Goal: Task Accomplishment & Management: Use online tool/utility

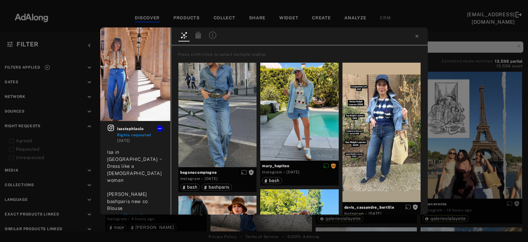
scroll to position [8526, 0]
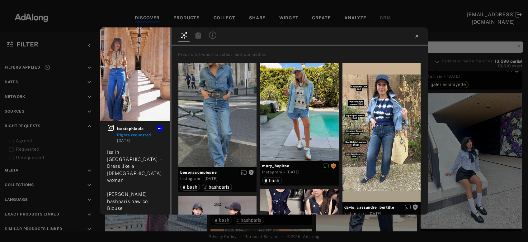
click at [416, 37] on icon at bounding box center [417, 36] width 5 height 5
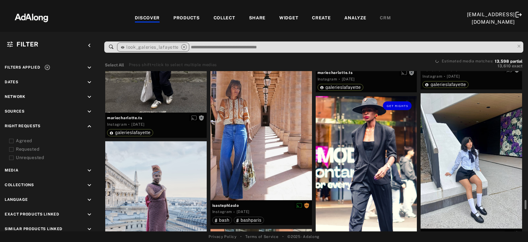
scroll to position [8559, 0]
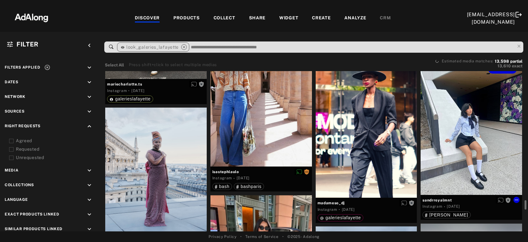
click at [460, 126] on div "Get rights" at bounding box center [472, 126] width 102 height 135
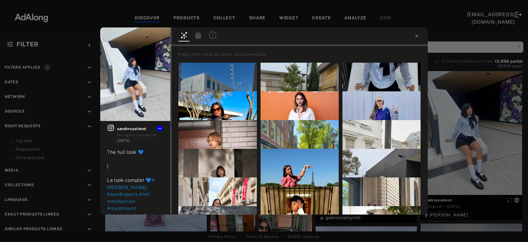
click at [474, 131] on div "Get rights sandrroyalmnt No rights requested [DATE] The full look 💙 | Le look c…" at bounding box center [264, 121] width 528 height 242
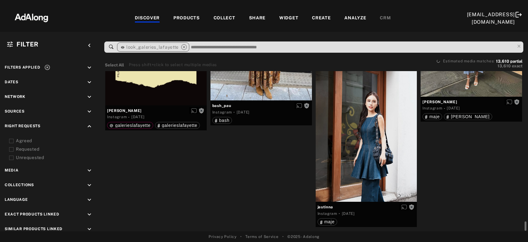
scroll to position [10001, 0]
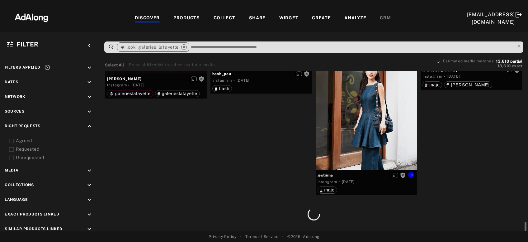
click at [378, 131] on div "Get rights" at bounding box center [367, 102] width 102 height 135
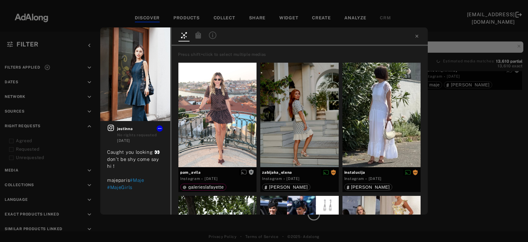
click at [477, 125] on div "Get rights jestinna No rights requested [DATE] Caught you looking 👀 don’t be sh…" at bounding box center [264, 121] width 528 height 242
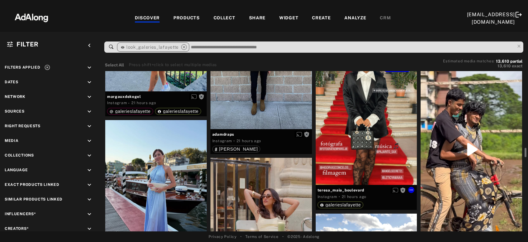
scroll to position [1913, 0]
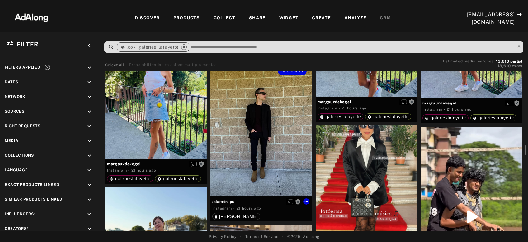
click at [248, 157] on div "Get rights" at bounding box center [262, 128] width 102 height 135
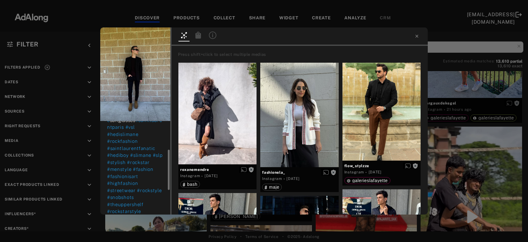
scroll to position [101, 0]
click at [146, 36] on span "Get rights" at bounding box center [151, 37] width 22 height 3
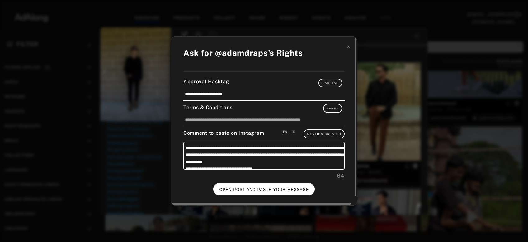
click at [280, 185] on button "OPEN POST AND PASTE YOUR MESSAGE" at bounding box center [264, 189] width 102 height 12
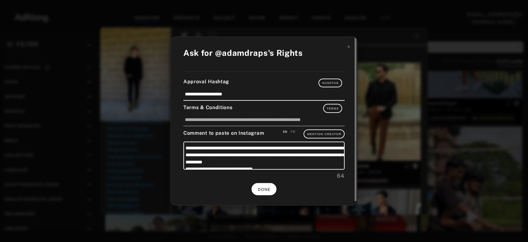
scroll to position [101, 0]
click at [268, 190] on button "DONE" at bounding box center [264, 189] width 25 height 12
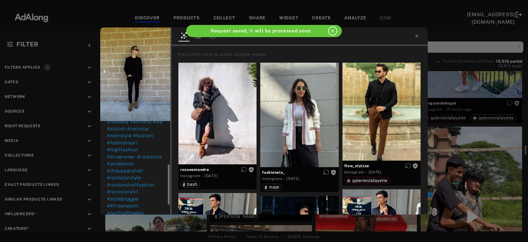
scroll to position [101, 0]
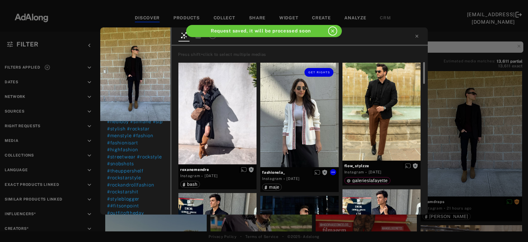
click at [312, 121] on div "Get rights" at bounding box center [299, 115] width 78 height 104
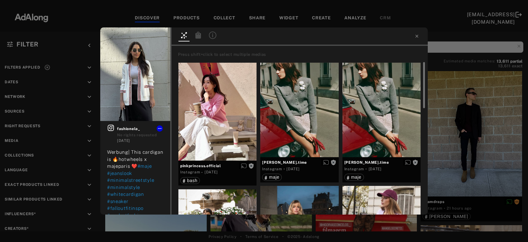
click at [477, 129] on div "Get rights fashionela_ No rights requested 4 weeks ago Werbung| This cardigan i…" at bounding box center [264, 121] width 528 height 242
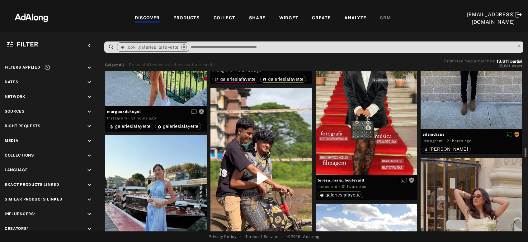
scroll to position [2048, 0]
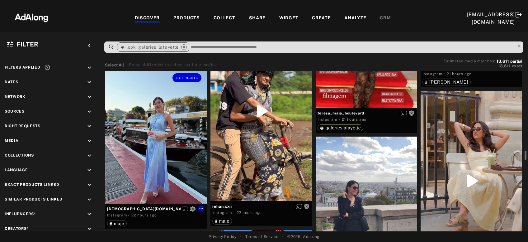
click at [175, 151] on div "Get rights" at bounding box center [156, 135] width 102 height 135
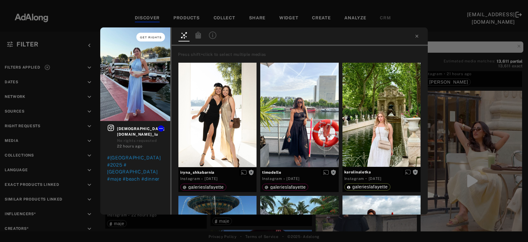
click at [150, 39] on button "Get rights" at bounding box center [150, 37] width 29 height 9
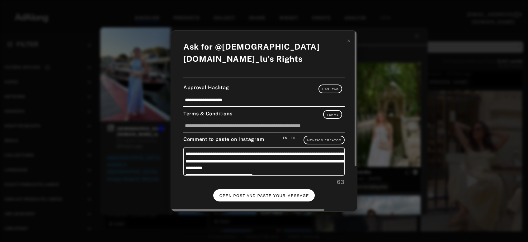
click at [275, 193] on span "OPEN POST AND PASTE YOUR MESSAGE" at bounding box center [265, 195] width 90 height 4
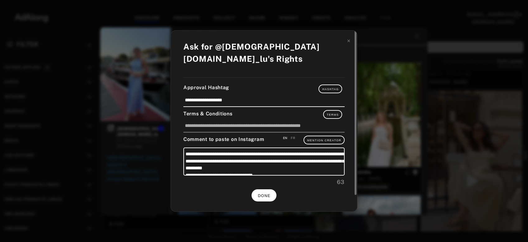
scroll to position [2048, 0]
click at [263, 193] on span "DONE" at bounding box center [264, 195] width 13 height 4
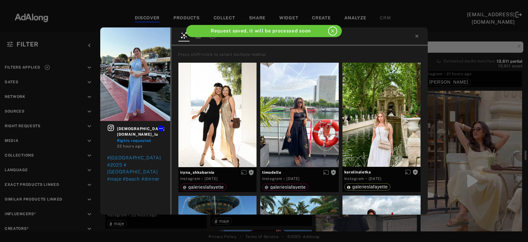
scroll to position [2048, 0]
click at [419, 36] on icon at bounding box center [417, 36] width 5 height 5
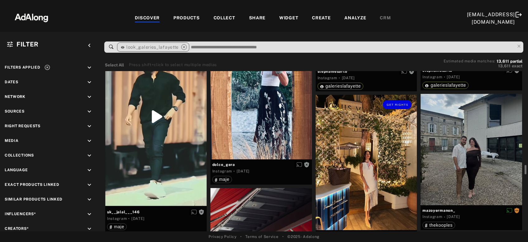
scroll to position [2450, 0]
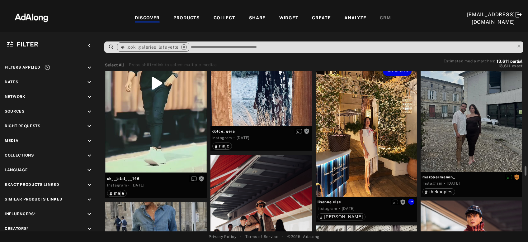
click at [375, 150] on div "Get rights" at bounding box center [367, 128] width 102 height 135
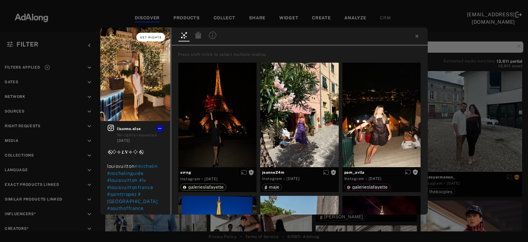
click at [148, 36] on span "Get rights" at bounding box center [151, 37] width 22 height 3
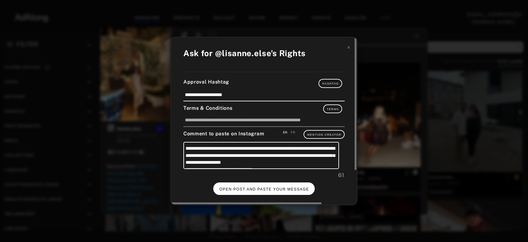
click at [258, 188] on span "OPEN POST AND PASTE YOUR MESSAGE" at bounding box center [265, 189] width 90 height 4
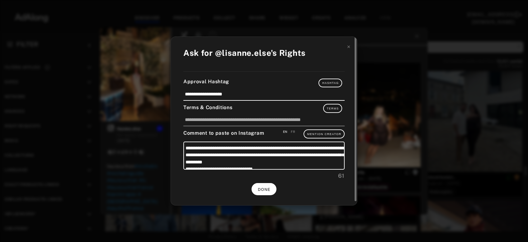
scroll to position [2450, 0]
click at [262, 187] on span "DONE" at bounding box center [264, 189] width 13 height 4
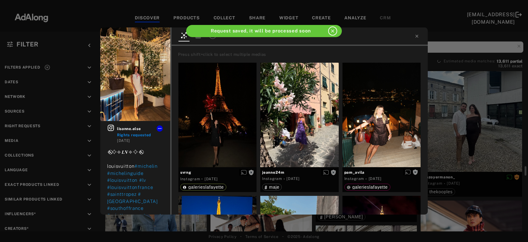
scroll to position [2450, 0]
click at [418, 36] on icon at bounding box center [417, 36] width 5 height 5
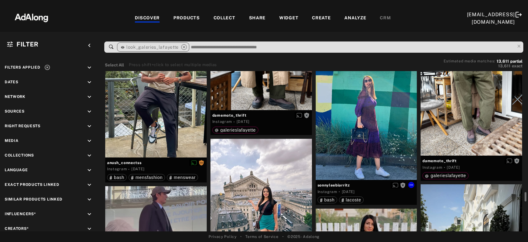
scroll to position [3088, 0]
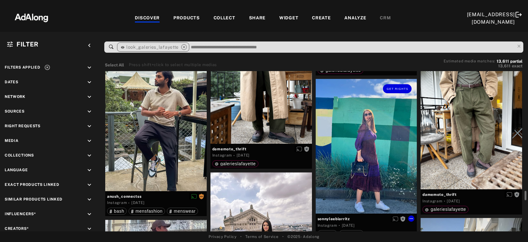
click at [370, 135] on div "Get rights" at bounding box center [367, 146] width 102 height 135
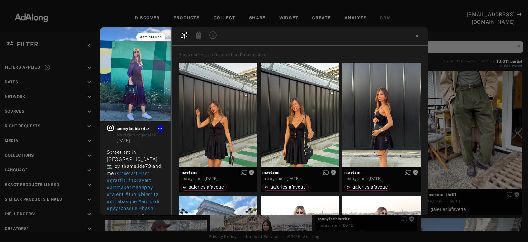
click at [145, 38] on span "Get rights" at bounding box center [151, 37] width 22 height 3
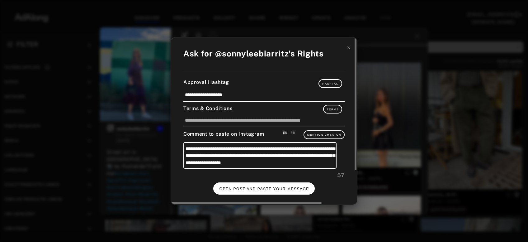
click at [271, 185] on button "OPEN POST AND PASTE YOUR MESSAGE" at bounding box center [264, 188] width 102 height 12
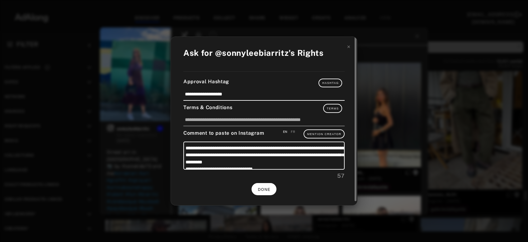
scroll to position [3088, 0]
click at [265, 188] on span "DONE" at bounding box center [264, 189] width 13 height 4
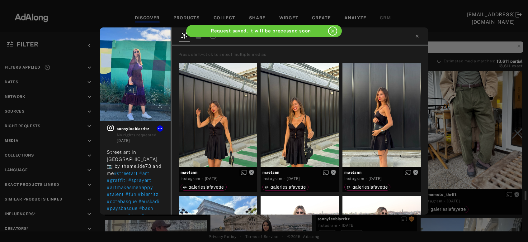
scroll to position [3088, 0]
click at [417, 35] on icon at bounding box center [417, 36] width 5 height 5
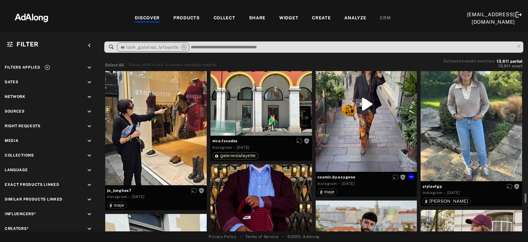
scroll to position [3390, 0]
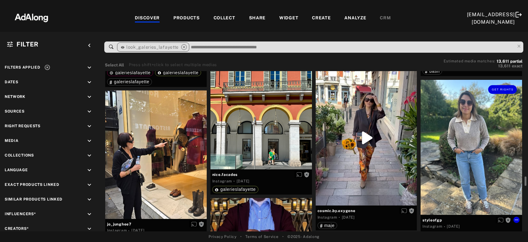
click at [448, 151] on div "Get rights" at bounding box center [472, 147] width 102 height 135
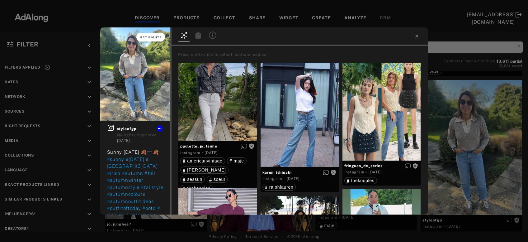
click at [155, 37] on span "Get rights" at bounding box center [151, 37] width 22 height 3
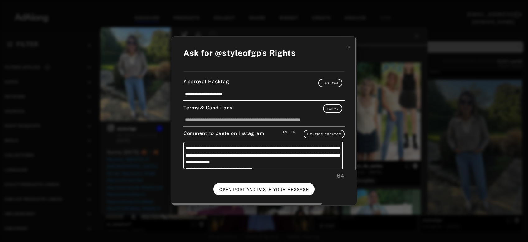
click at [270, 188] on span "OPEN POST AND PASTE YOUR MESSAGE" at bounding box center [265, 189] width 90 height 4
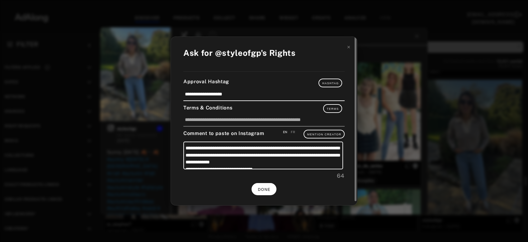
scroll to position [3390, 0]
click at [263, 187] on span "DONE" at bounding box center [264, 189] width 13 height 4
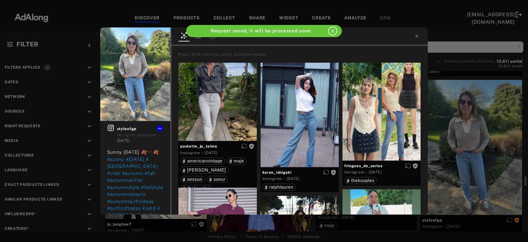
scroll to position [3390, 0]
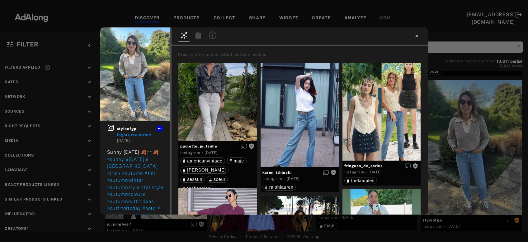
click at [417, 36] on icon at bounding box center [417, 36] width 3 height 3
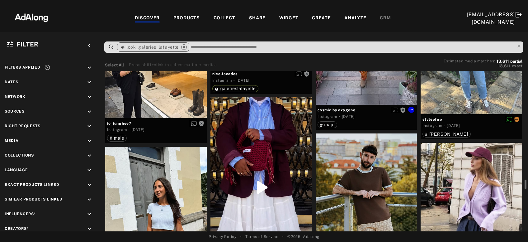
scroll to position [3558, 0]
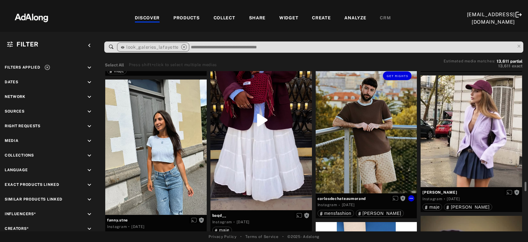
click at [379, 110] on div "Get rights" at bounding box center [367, 129] width 102 height 127
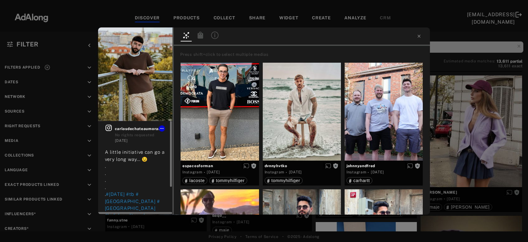
click at [107, 125] on icon at bounding box center [108, 127] width 7 height 7
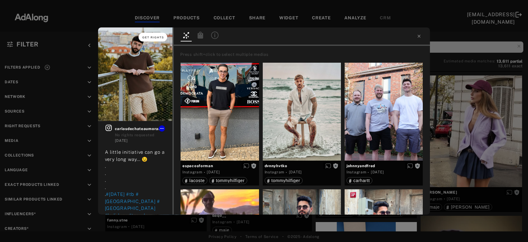
click at [159, 34] on button "Get rights" at bounding box center [153, 37] width 29 height 9
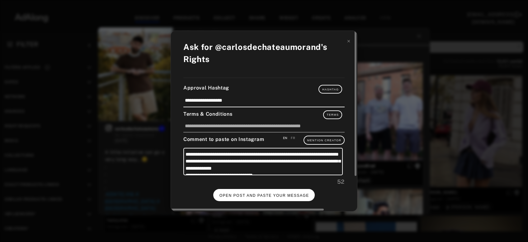
click at [248, 198] on button "OPEN POST AND PASTE YOUR MESSAGE" at bounding box center [264, 195] width 102 height 12
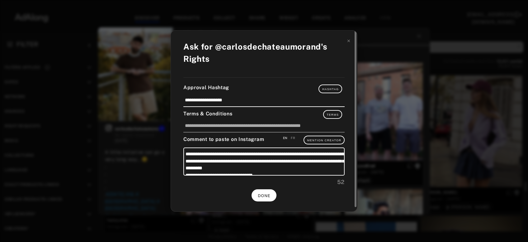
scroll to position [3558, 0]
click at [268, 189] on button "DONE" at bounding box center [264, 195] width 25 height 12
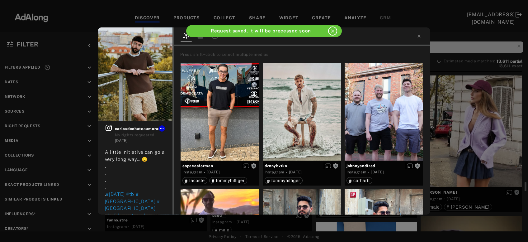
scroll to position [3558, 0]
click at [419, 36] on icon at bounding box center [419, 36] width 5 height 5
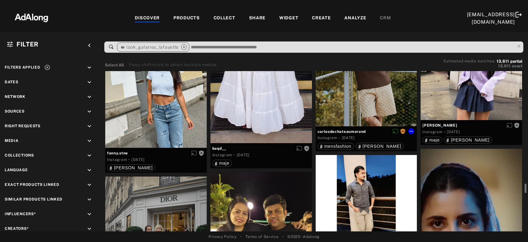
scroll to position [3592, 0]
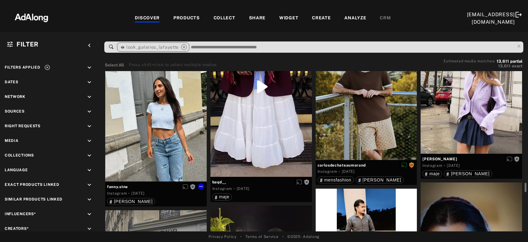
click at [169, 126] on div "Get rights" at bounding box center [156, 113] width 102 height 135
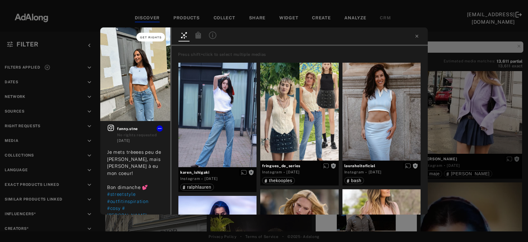
click at [157, 34] on button "Get rights" at bounding box center [150, 37] width 29 height 9
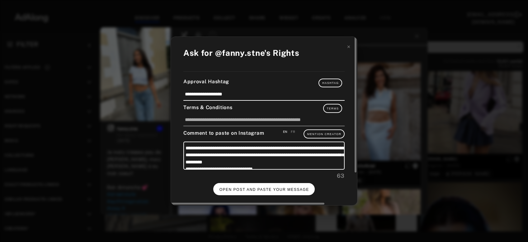
click at [296, 185] on button "OPEN POST AND PASTE YOUR MESSAGE" at bounding box center [264, 189] width 102 height 12
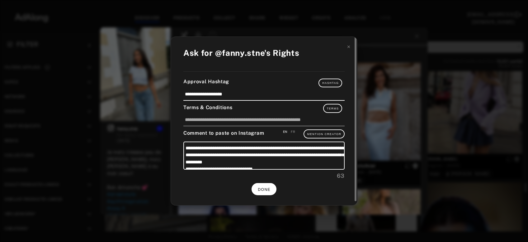
scroll to position [3592, 0]
click at [268, 185] on button "DONE" at bounding box center [264, 189] width 25 height 12
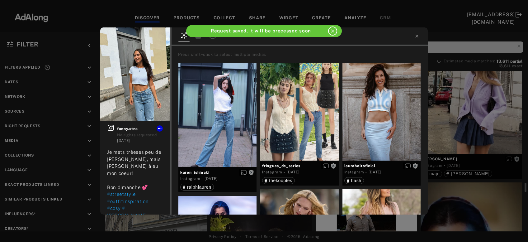
scroll to position [3592, 0]
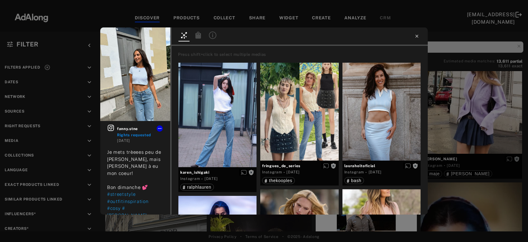
click at [418, 38] on icon at bounding box center [417, 36] width 5 height 5
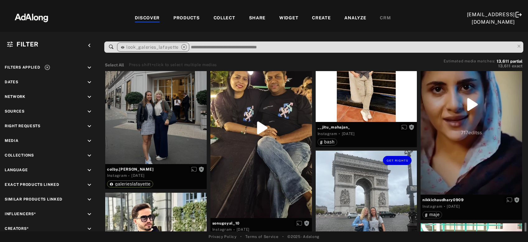
scroll to position [3793, 0]
